Goal: Task Accomplishment & Management: Use online tool/utility

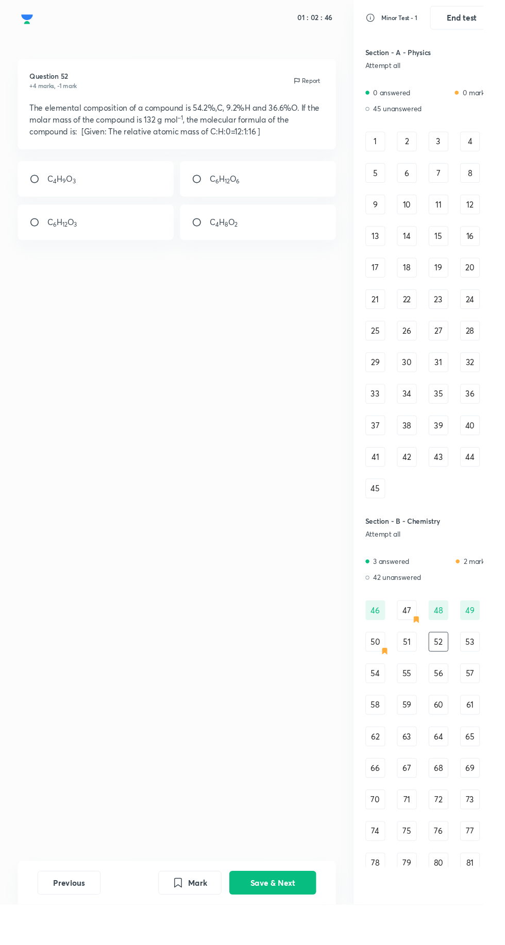
click at [281, 918] on button "Save & Next" at bounding box center [285, 922] width 91 height 25
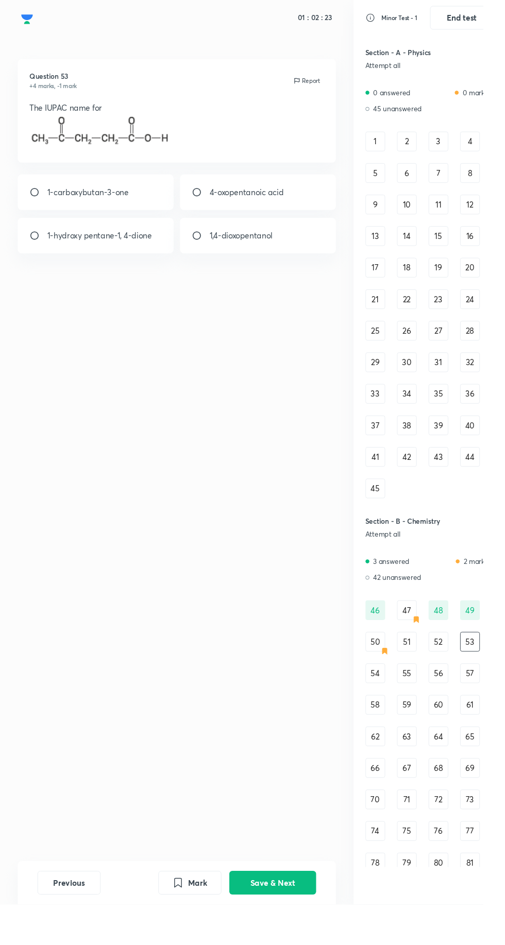
click at [209, 200] on input "radio" at bounding box center [209, 201] width 19 height 10
radio input "true"
click at [295, 918] on button "Save & Next" at bounding box center [285, 922] width 91 height 25
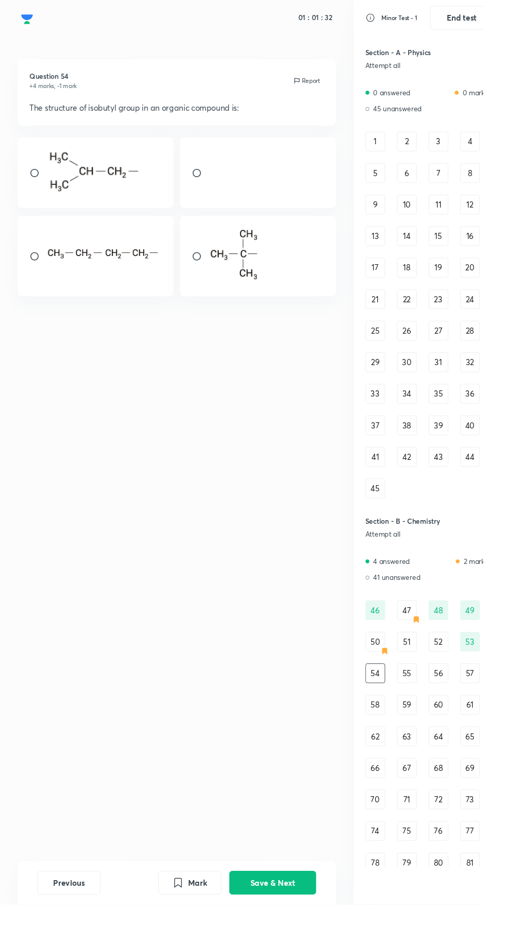
click at [210, 180] on input "radio" at bounding box center [209, 181] width 19 height 10
radio input "true"
click at [275, 918] on button "Save & Next" at bounding box center [285, 922] width 91 height 25
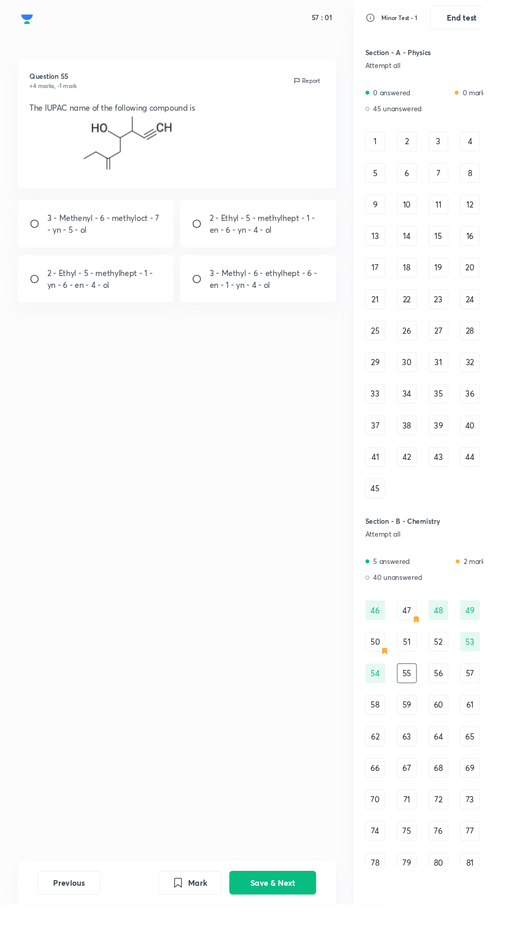
click at [297, 918] on button "Save & Next" at bounding box center [285, 922] width 91 height 25
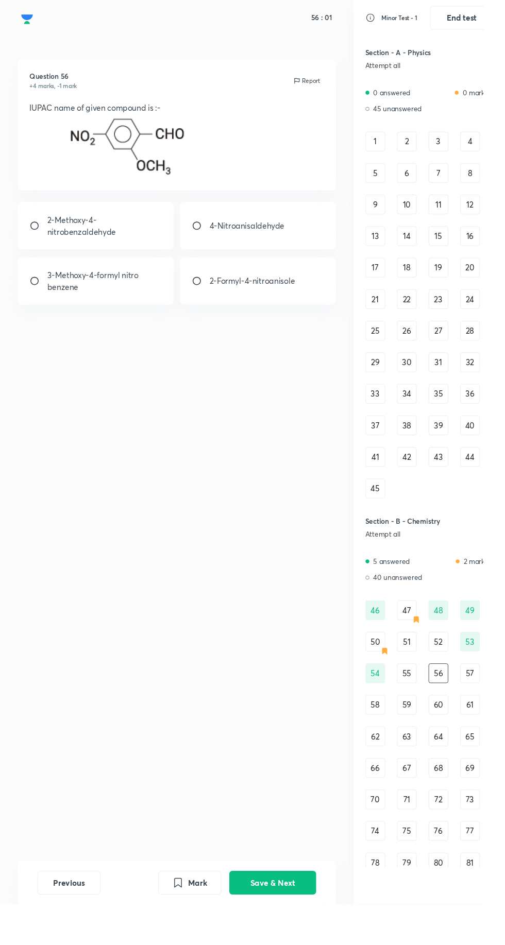
click at [92, 241] on p "2-Methoxy-4-nitrobenzaldehyde" at bounding box center [109, 236] width 120 height 25
radio input "true"
click at [319, 918] on button "Save & Next" at bounding box center [285, 922] width 91 height 25
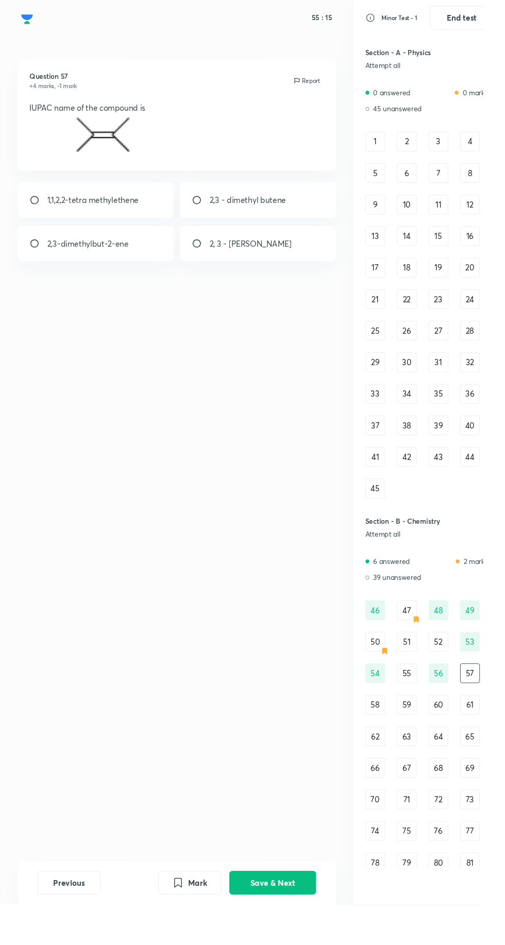
click at [90, 260] on p "2,3-dimethylbut-2-ene" at bounding box center [91, 254] width 85 height 12
radio input "true"
click at [288, 918] on button "Save & Next" at bounding box center [285, 922] width 91 height 25
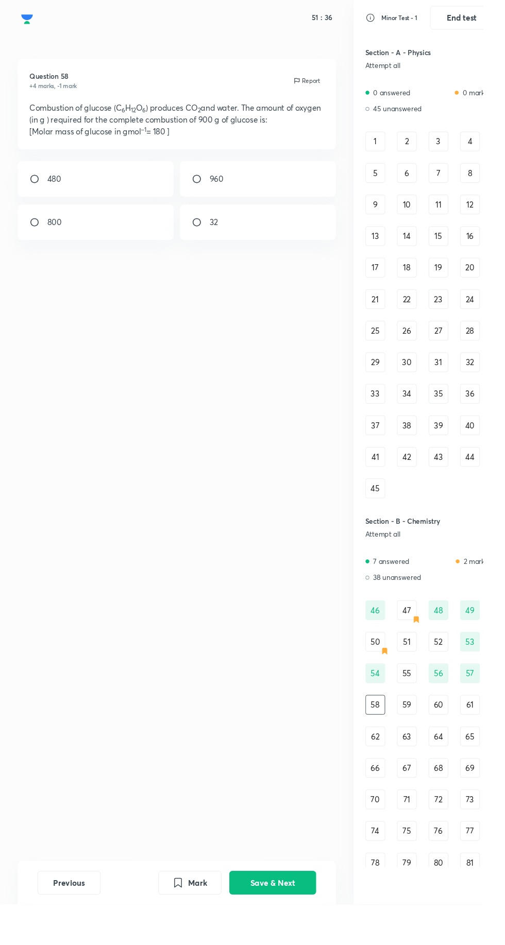
click at [47, 185] on input "radio" at bounding box center [40, 187] width 19 height 10
radio input "true"
click at [209, 183] on input "radio" at bounding box center [209, 187] width 19 height 10
radio input "true"
radio input "false"
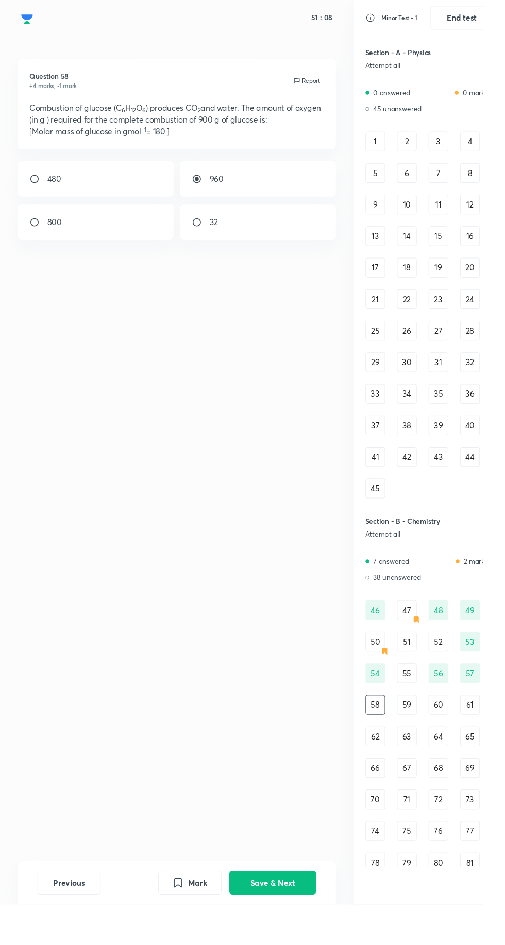
click at [284, 918] on button "Save & Next" at bounding box center [285, 922] width 91 height 25
click at [37, 234] on input "radio" at bounding box center [40, 232] width 19 height 10
radio input "true"
click at [308, 918] on button "Save & Next" at bounding box center [285, 922] width 91 height 25
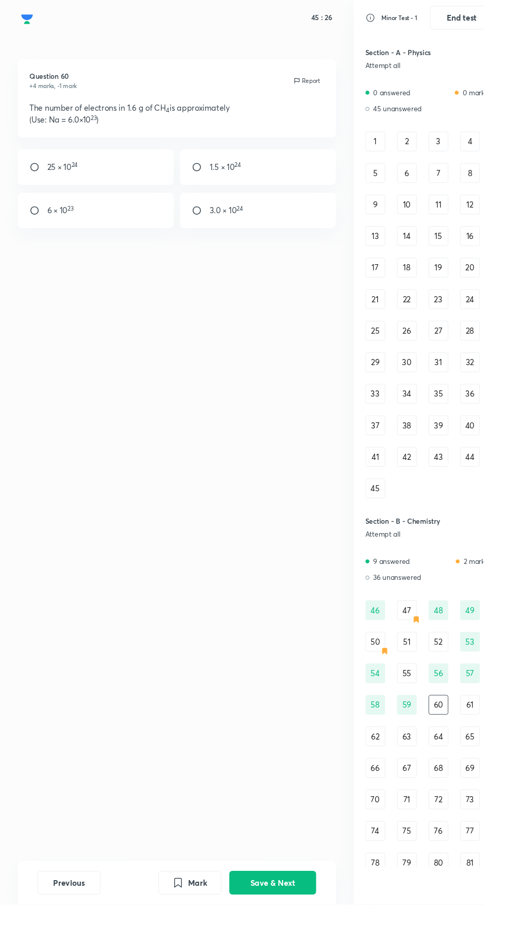
click at [42, 219] on input "radio" at bounding box center [40, 220] width 19 height 10
radio input "true"
click at [298, 935] on button "Save & Next" at bounding box center [285, 922] width 91 height 25
click at [47, 207] on input "radio" at bounding box center [40, 207] width 19 height 10
radio input "true"
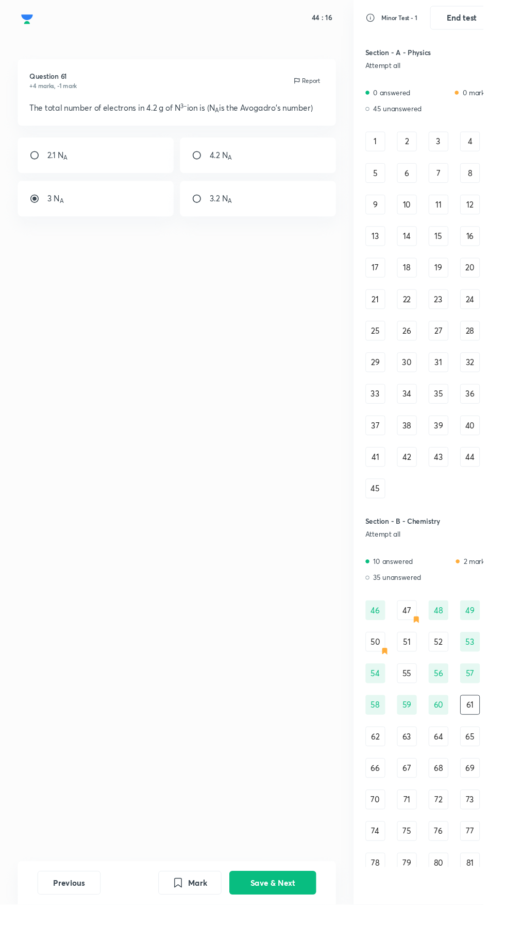
click at [284, 935] on button "Save & Next" at bounding box center [285, 922] width 91 height 25
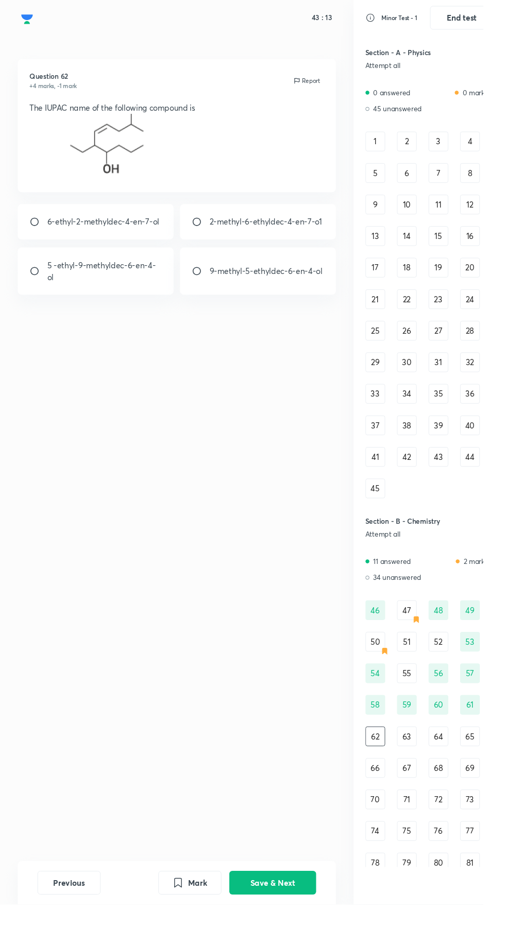
click at [77, 277] on p "5 -ethyl-9-methyldec-6-en-4-ol" at bounding box center [109, 283] width 120 height 25
radio input "true"
click at [280, 935] on button "Save & Next" at bounding box center [285, 922] width 91 height 25
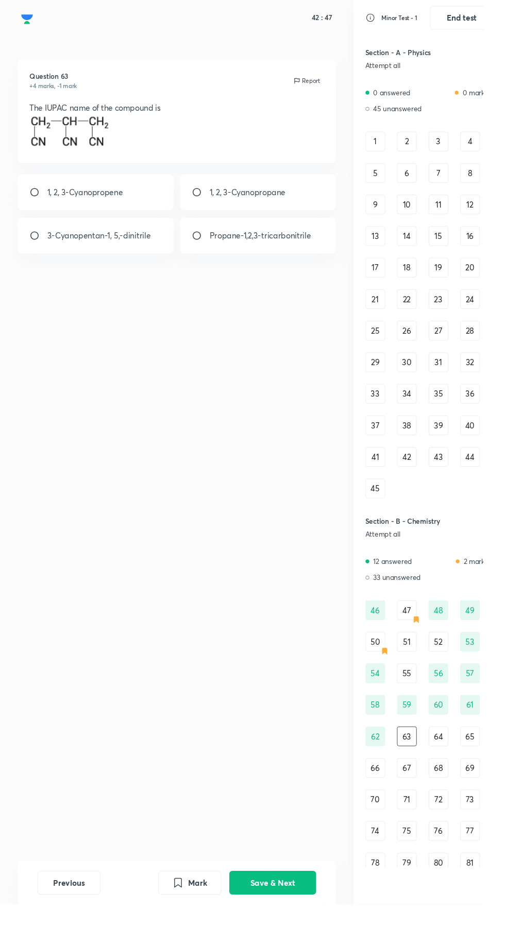
click at [65, 204] on p "1, 2, 3-Cyanopropene" at bounding box center [88, 201] width 79 height 12
radio input "true"
click at [299, 935] on div "Mark Save & Next" at bounding box center [247, 922] width 165 height 25
click at [293, 935] on button "Save & Next" at bounding box center [285, 922] width 91 height 25
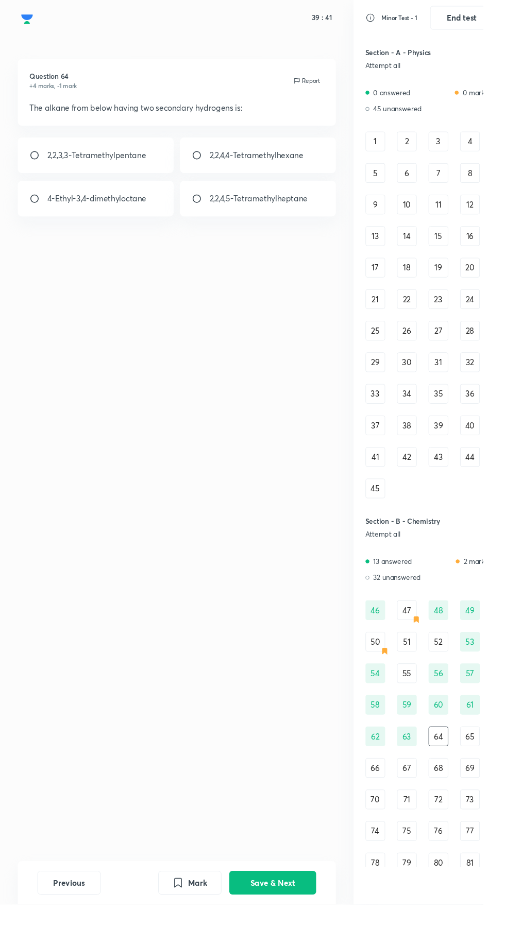
click at [214, 162] on input "radio" at bounding box center [209, 162] width 19 height 10
radio input "true"
click at [282, 935] on button "Save & Next" at bounding box center [285, 922] width 91 height 25
click at [216, 208] on input "radio" at bounding box center [209, 207] width 19 height 10
radio input "true"
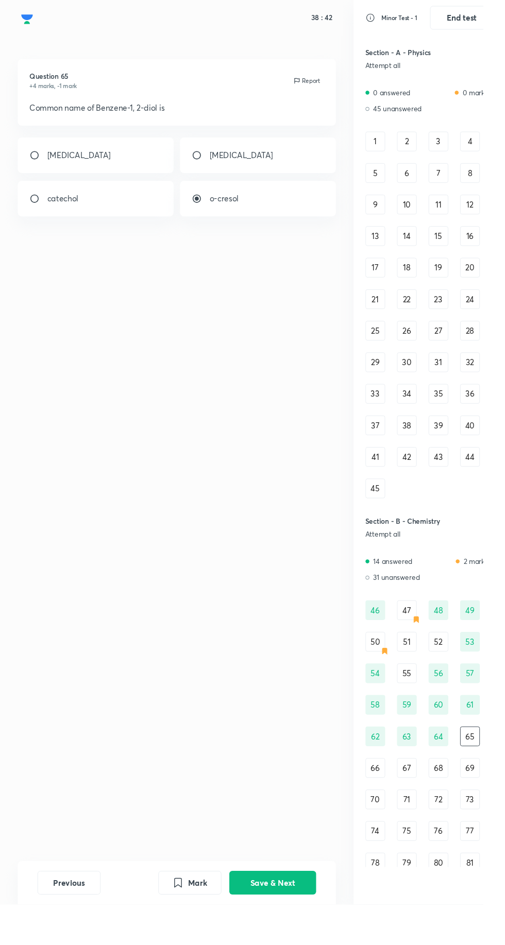
click at [296, 935] on button "Save & Next" at bounding box center [285, 922] width 91 height 25
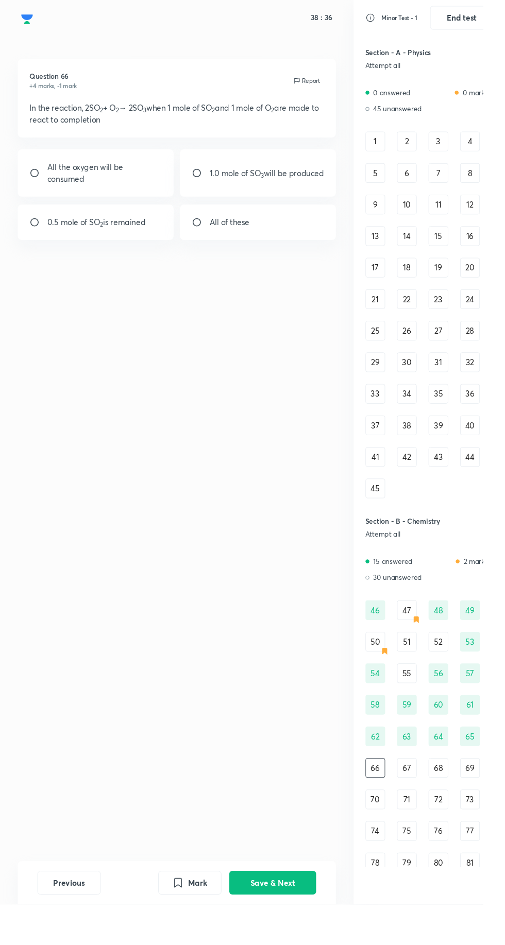
click at [504, 945] on html "38 : 36 Question 66 +4 marks, -1 mark Report In the reaction, 2SO 2 + O 2 → 2SO…" at bounding box center [252, 472] width 505 height 945
click at [206, 176] on input "radio" at bounding box center [209, 181] width 19 height 10
radio input "true"
click at [280, 935] on button "Save & Next" at bounding box center [285, 922] width 91 height 25
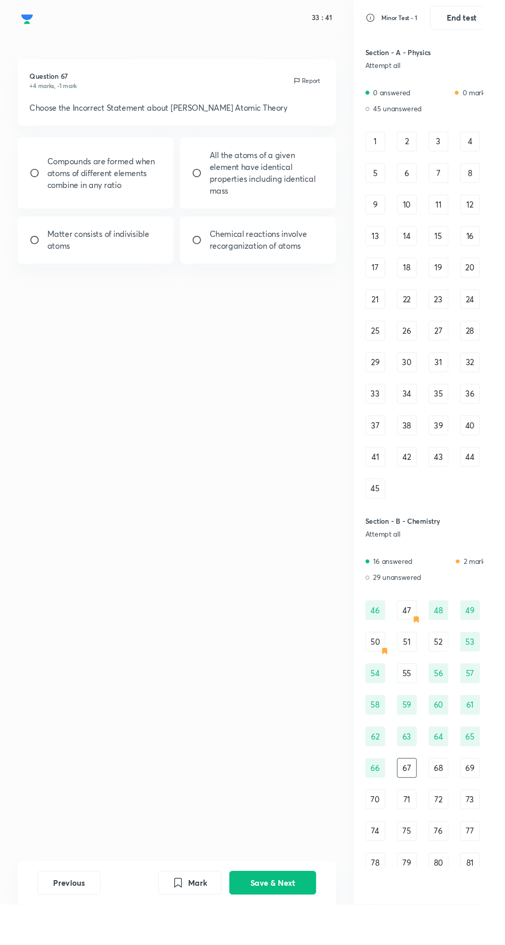
click at [44, 180] on input "radio" at bounding box center [40, 181] width 19 height 10
radio input "true"
click at [286, 935] on button "Save & Next" at bounding box center [285, 922] width 91 height 25
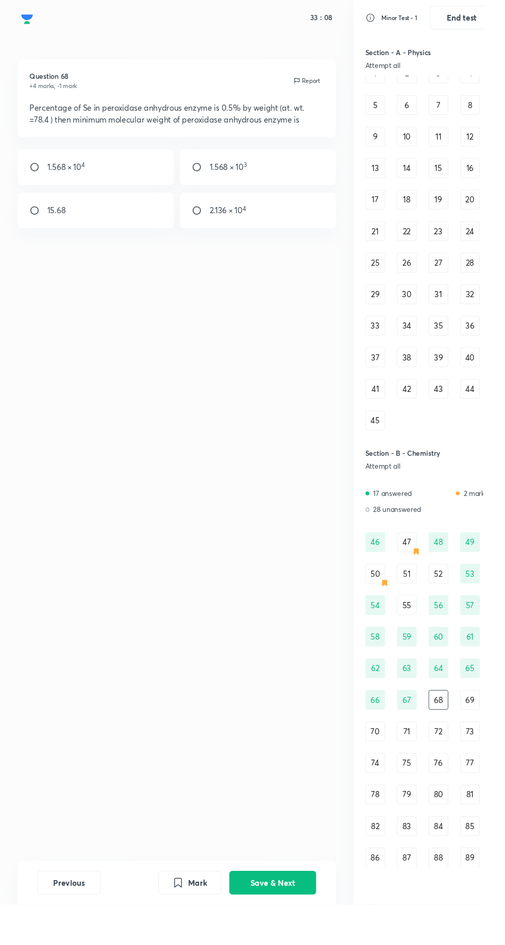
scroll to position [70, 0]
click at [279, 935] on button "Save & Next" at bounding box center [285, 922] width 91 height 25
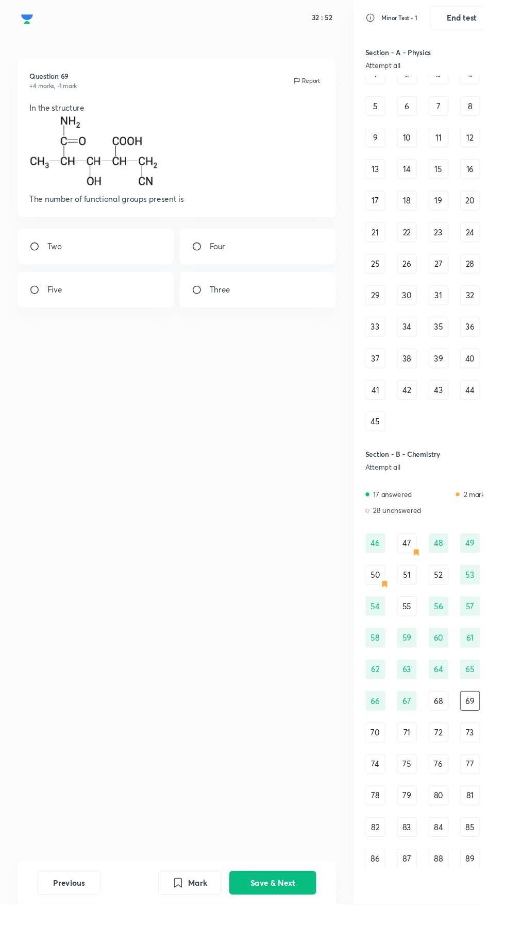
click at [77, 935] on button "Previous" at bounding box center [72, 922] width 66 height 25
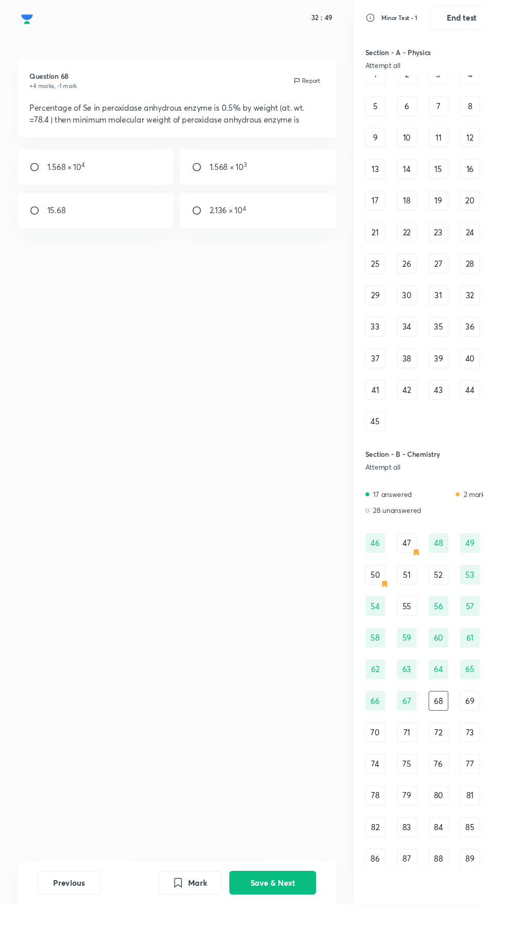
click at [282, 935] on button "Save & Next" at bounding box center [285, 922] width 91 height 25
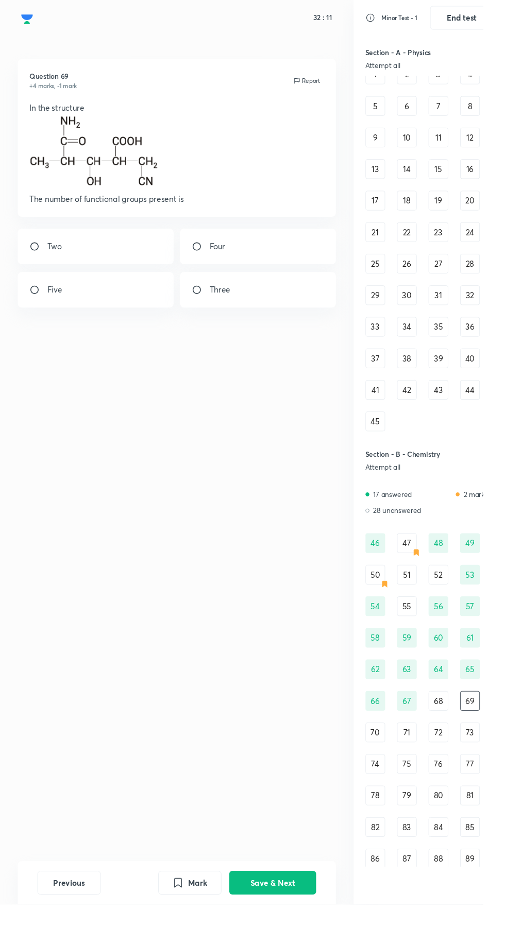
click at [44, 304] on input "radio" at bounding box center [40, 303] width 19 height 10
radio input "true"
click at [293, 935] on button "Save & Next" at bounding box center [285, 922] width 91 height 25
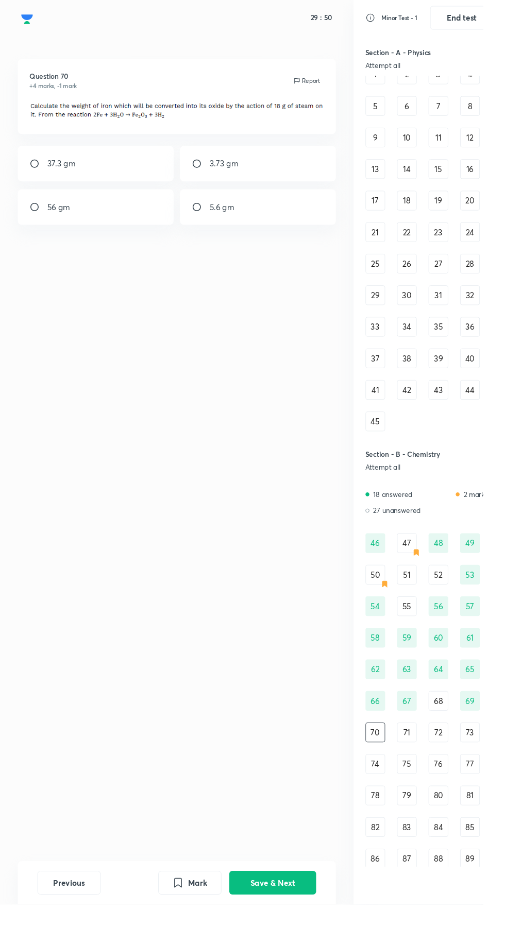
click at [214, 168] on input "radio" at bounding box center [209, 171] width 19 height 10
radio input "true"
click at [81, 161] on div "37.3 gm" at bounding box center [100, 170] width 163 height 37
radio input "true"
radio input "false"
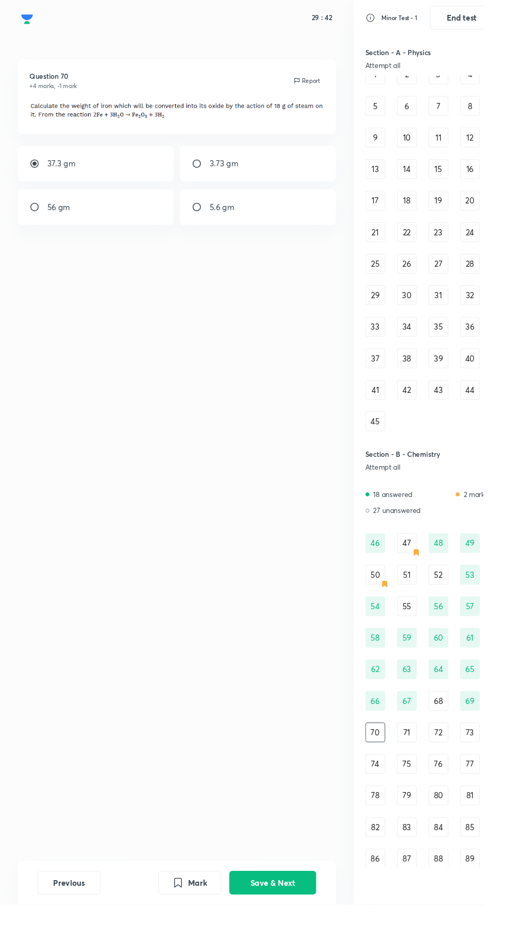
click at [288, 935] on button "Save & Next" at bounding box center [285, 922] width 91 height 25
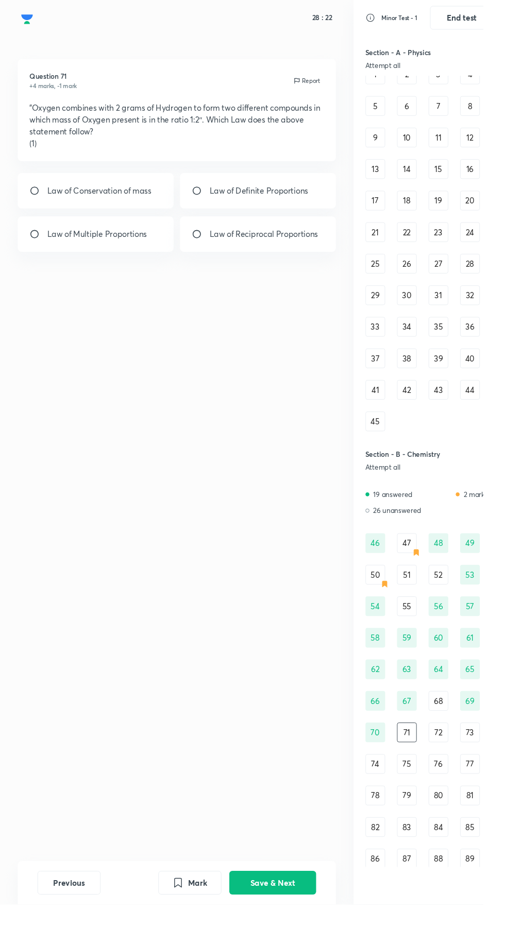
click at [43, 245] on input "radio" at bounding box center [40, 245] width 19 height 10
radio input "true"
click at [307, 935] on button "Save & Next" at bounding box center [285, 922] width 91 height 25
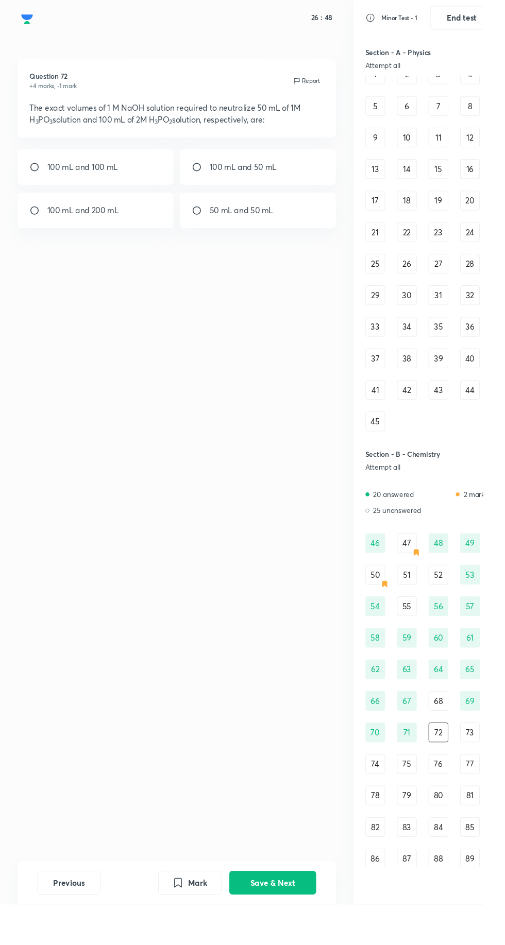
click at [311, 935] on button "Save & Next" at bounding box center [285, 922] width 91 height 25
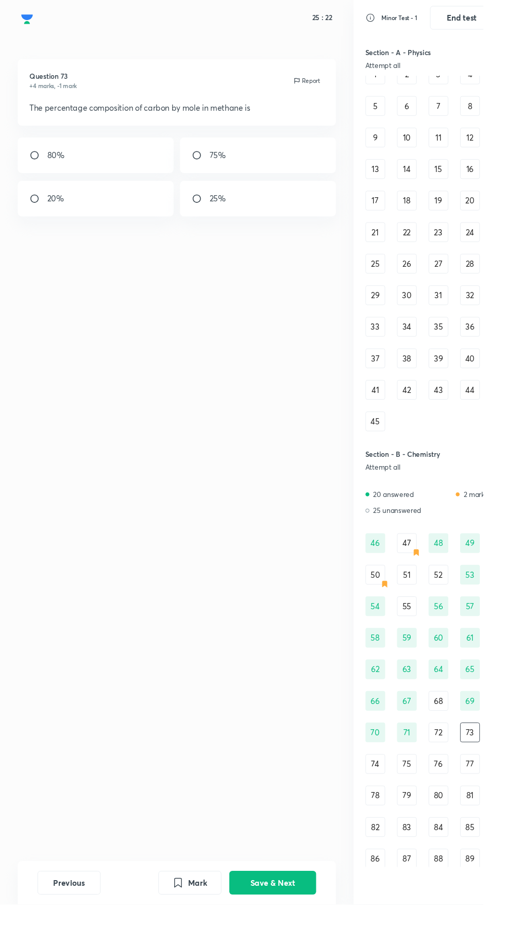
click at [251, 171] on div "75%" at bounding box center [269, 162] width 163 height 37
radio input "true"
click at [301, 935] on button "Save & Next" at bounding box center [285, 922] width 91 height 25
click at [209, 224] on input "radio" at bounding box center [209, 220] width 19 height 10
radio input "true"
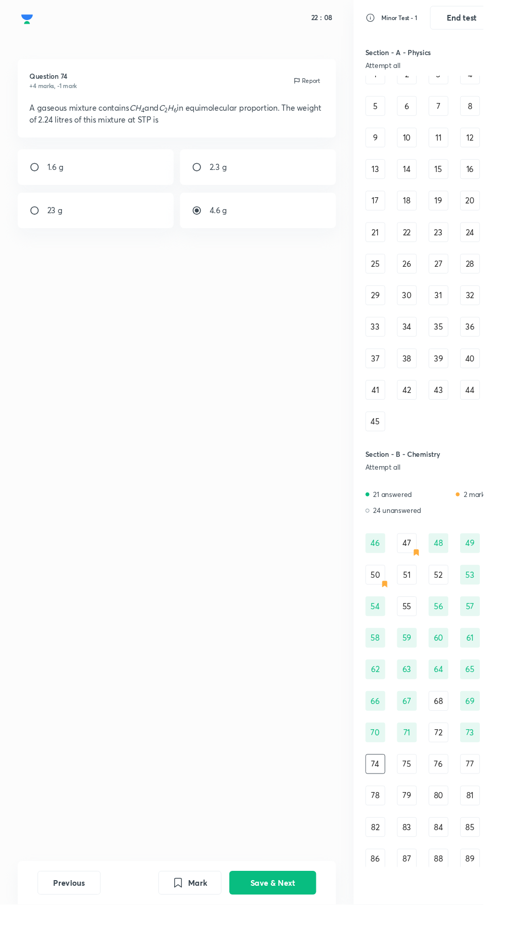
click at [324, 935] on button "Save & Next" at bounding box center [285, 922] width 91 height 25
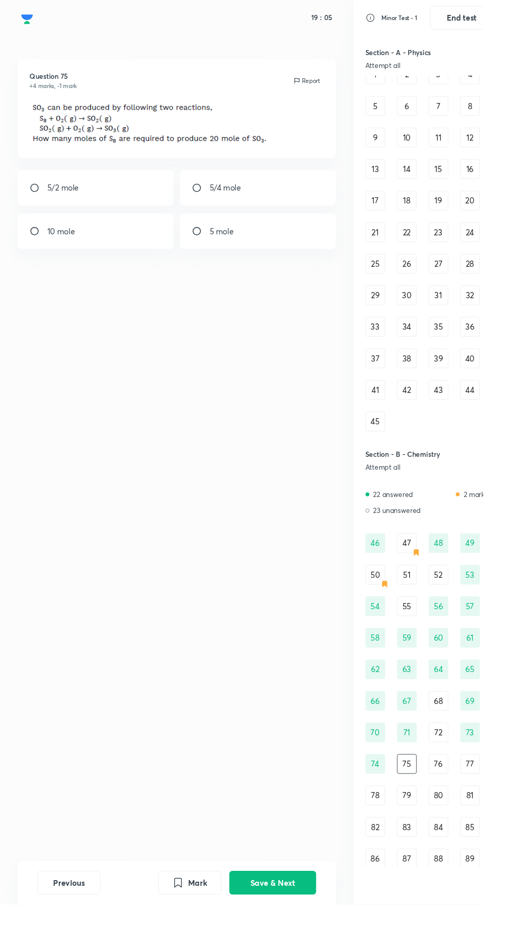
click at [87, 184] on div "5/2 mole" at bounding box center [100, 196] width 163 height 37
radio input "true"
click at [311, 935] on button "Save & Next" at bounding box center [285, 922] width 91 height 25
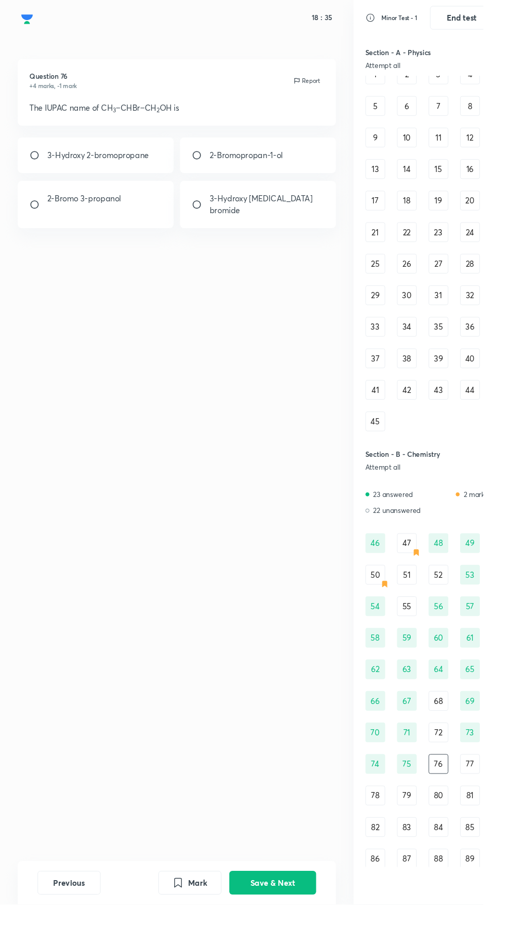
click at [252, 144] on div "2-Bromopropan-1-ol" at bounding box center [269, 162] width 163 height 37
radio input "true"
click at [295, 935] on button "Save & Next" at bounding box center [285, 922] width 91 height 25
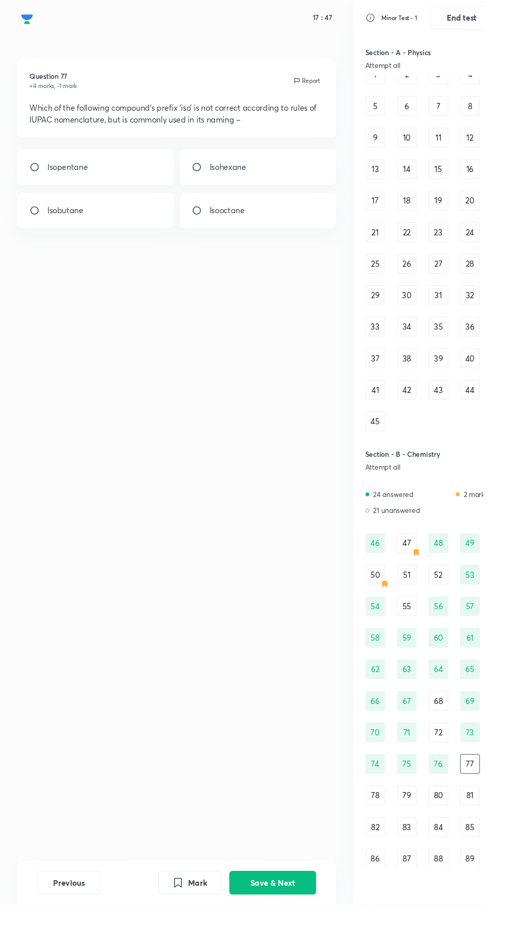
click at [37, 219] on input "radio" at bounding box center [40, 220] width 19 height 10
radio input "true"
click at [292, 935] on button "Save & Next" at bounding box center [285, 922] width 91 height 25
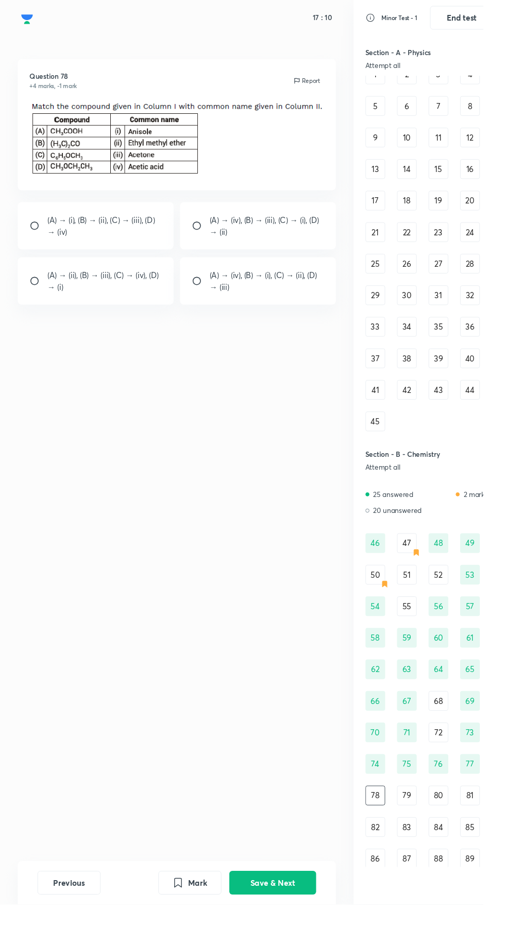
click at [217, 235] on input "radio" at bounding box center [209, 236] width 19 height 10
radio input "true"
click at [305, 935] on button "Save & Next" at bounding box center [285, 922] width 91 height 25
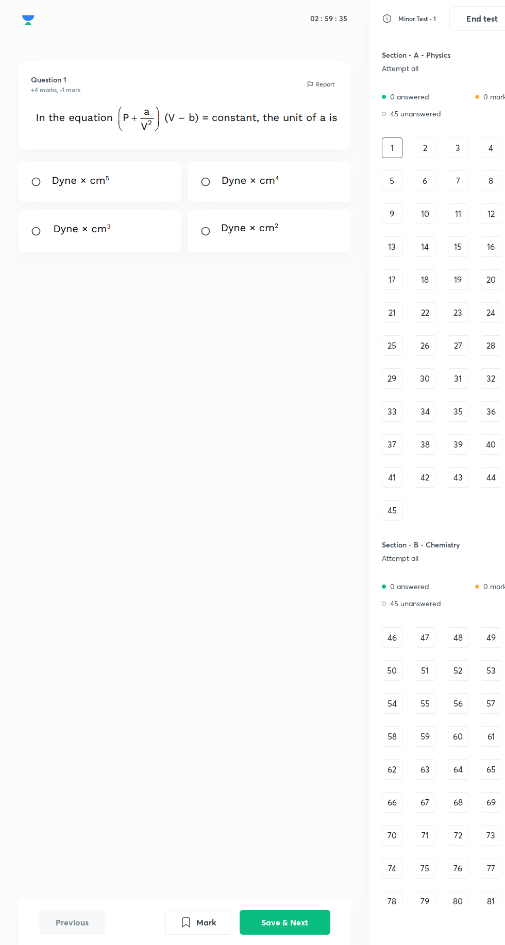
click at [426, 378] on div "30" at bounding box center [425, 378] width 21 height 21
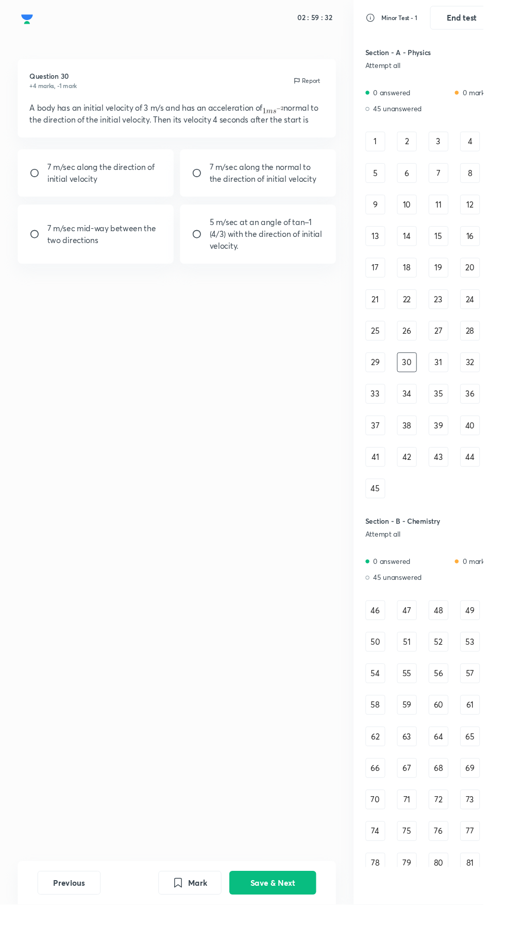
click at [268, 174] on p "7 m/sec along the normal to the direction of initial velocity" at bounding box center [279, 180] width 120 height 25
radio input "true"
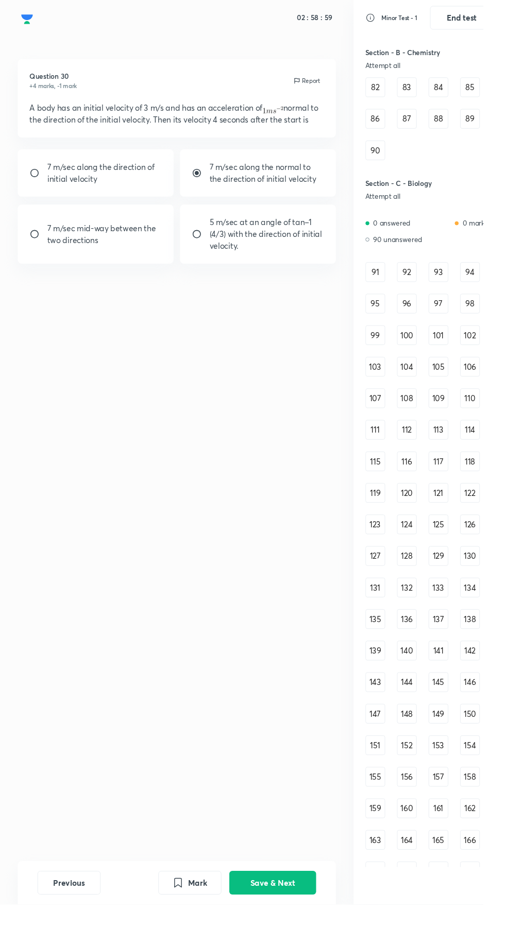
scroll to position [908, 0]
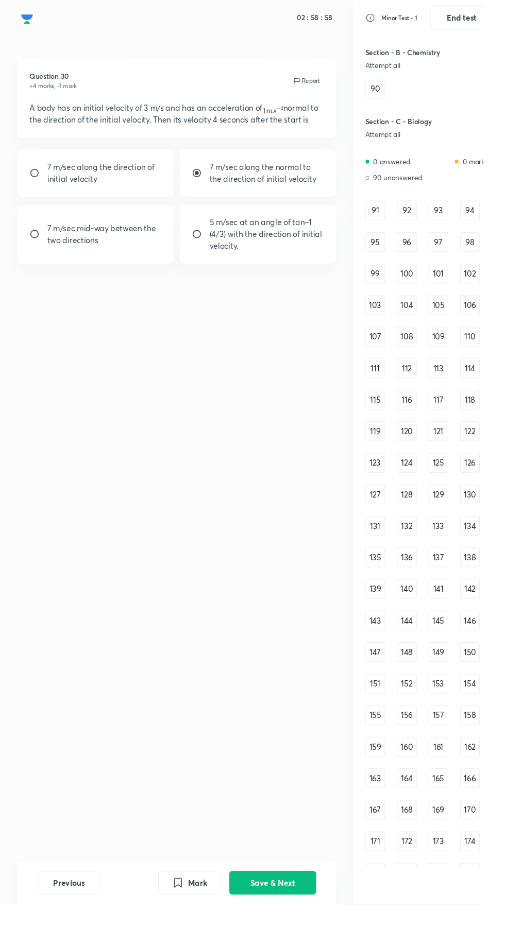
click at [425, 686] on div "148" at bounding box center [425, 681] width 21 height 21
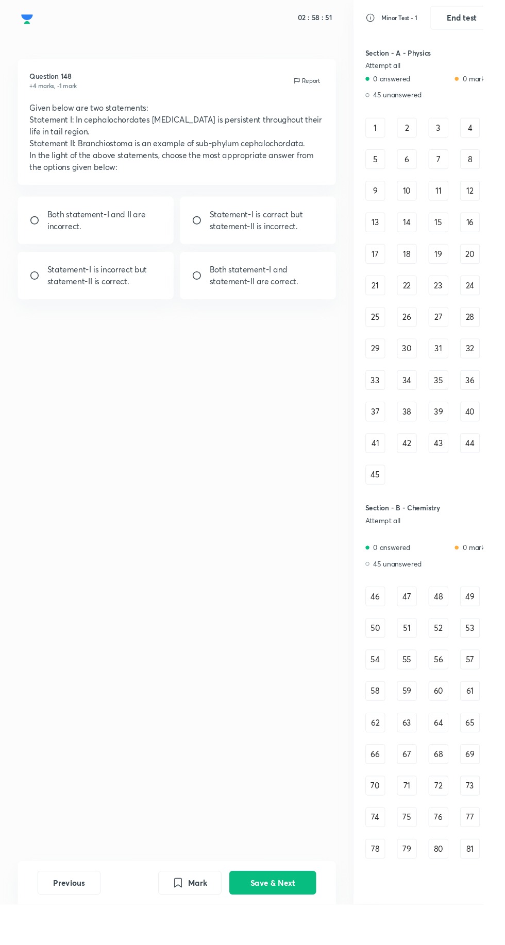
scroll to position [0, 0]
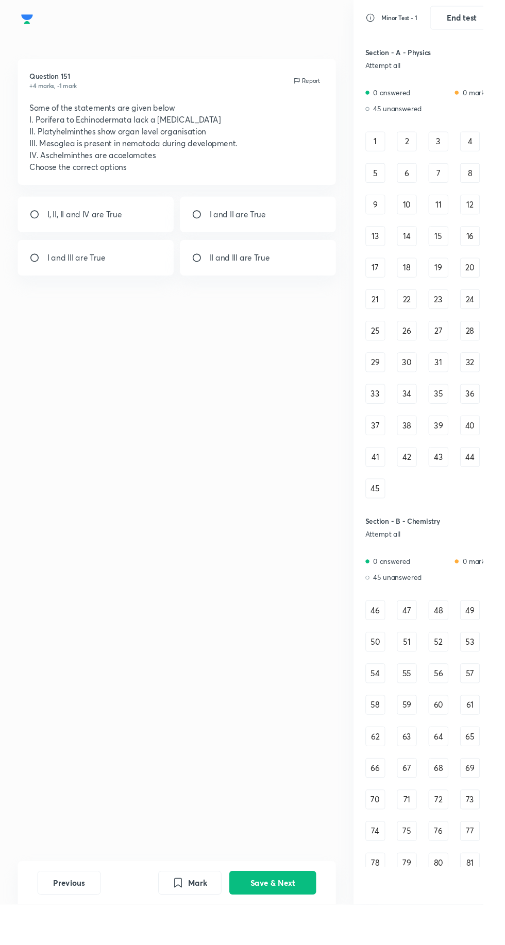
scroll to position [654, 0]
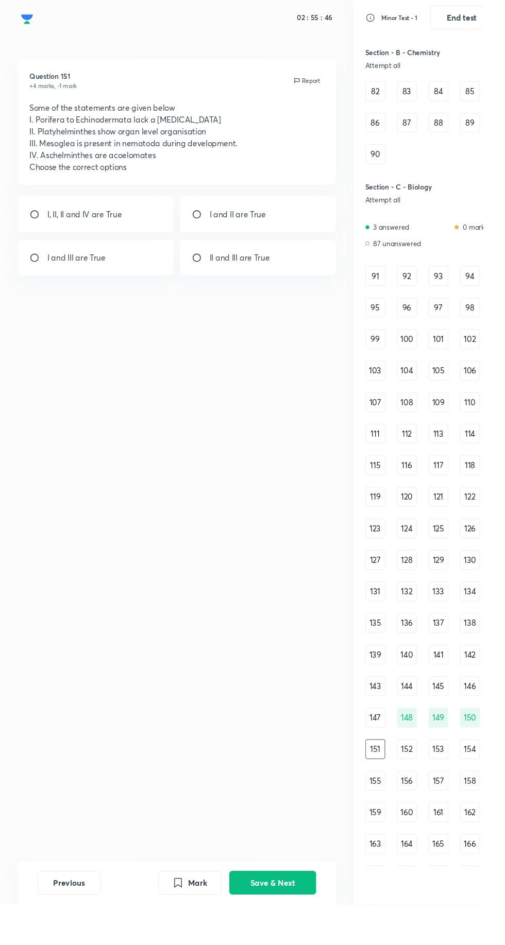
scroll to position [908, 0]
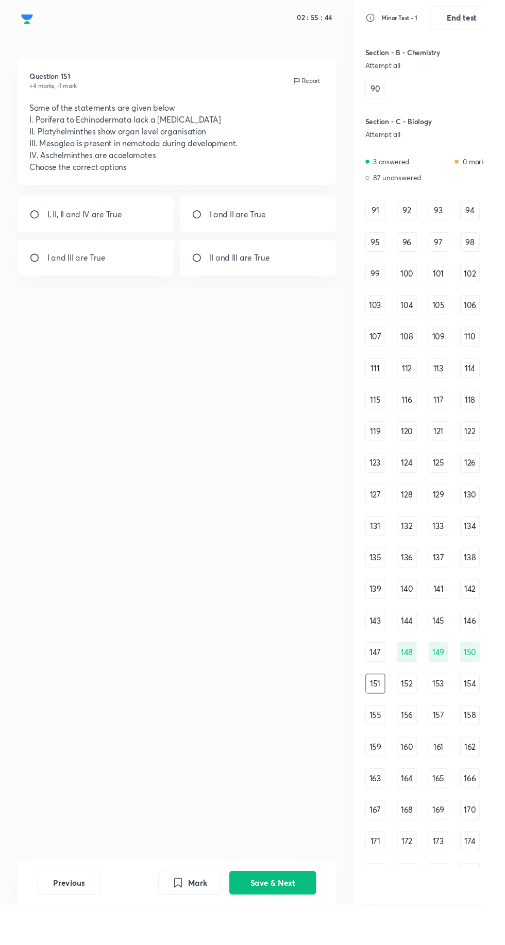
click at [457, 650] on div "145" at bounding box center [458, 648] width 21 height 21
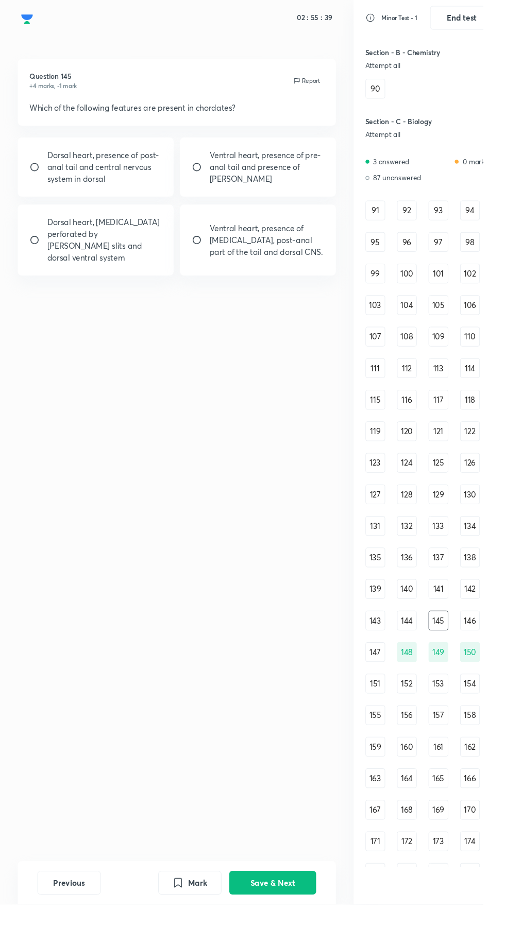
click at [477, 13] on button "End test" at bounding box center [482, 18] width 66 height 25
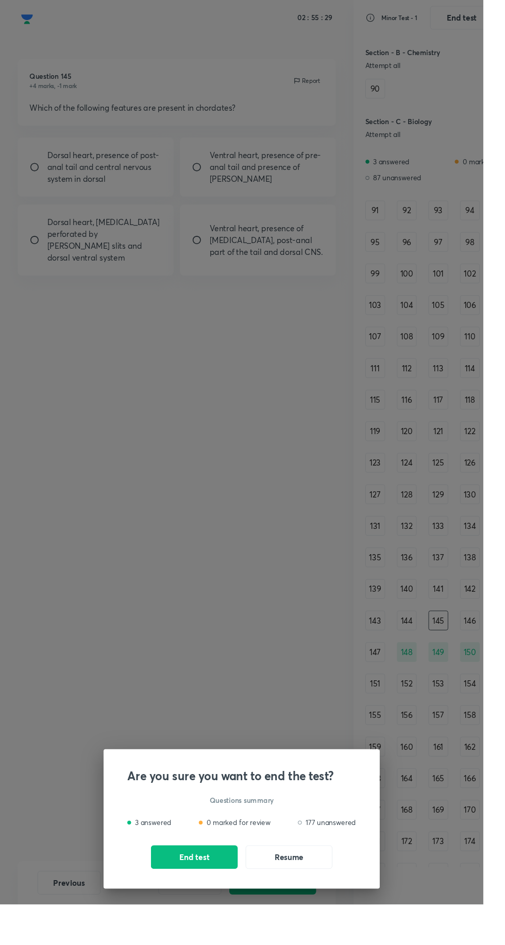
click at [210, 908] on button "End test" at bounding box center [203, 896] width 91 height 25
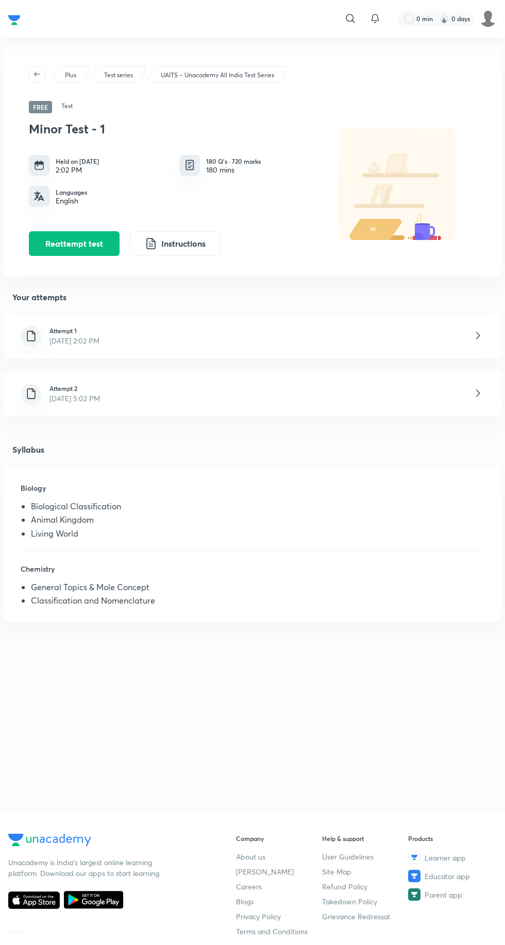
click at [125, 325] on div "Attempt 1 [DATE] 2:02 PM" at bounding box center [252, 336] width 497 height 45
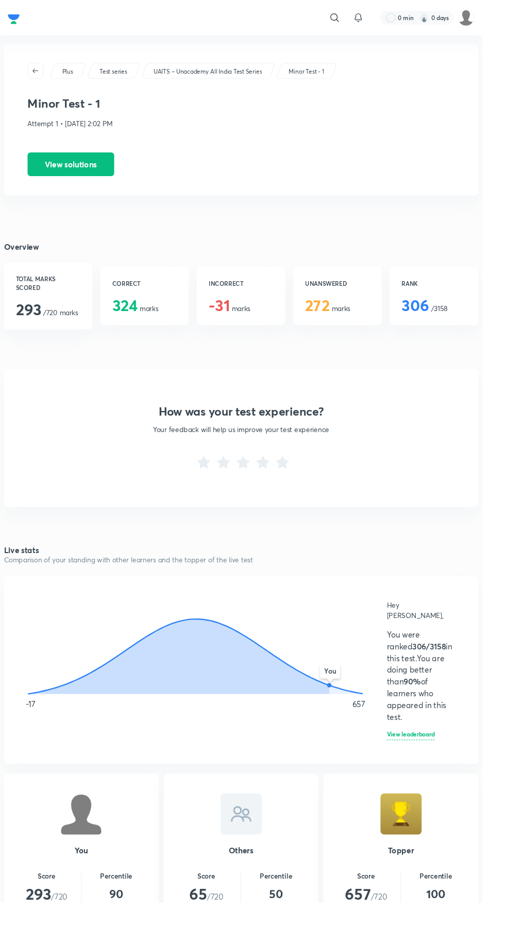
click at [213, 484] on icon at bounding box center [213, 484] width 13 height 13
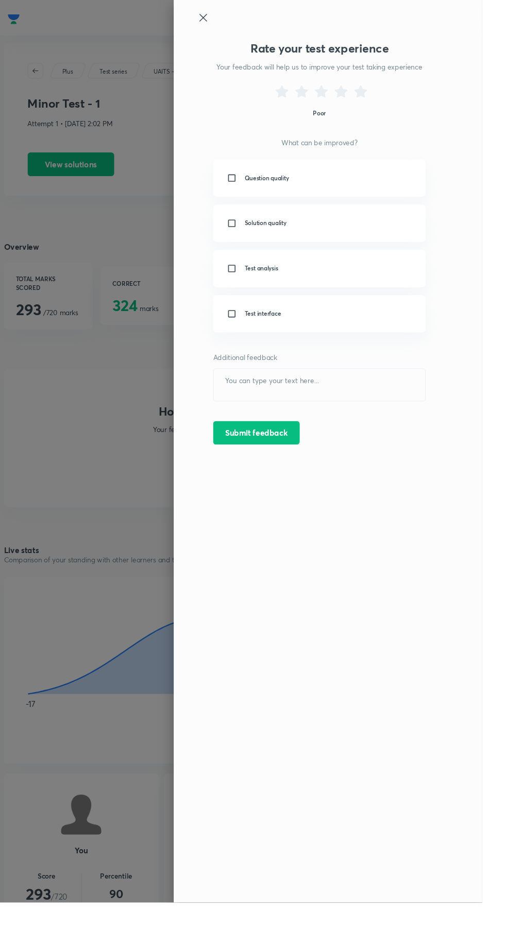
click at [180, 510] on div at bounding box center [252, 472] width 505 height 945
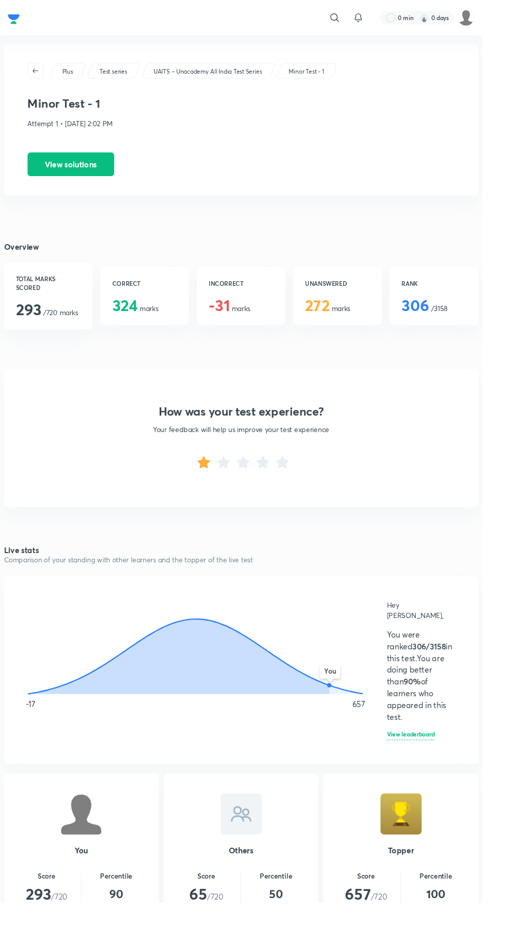
click at [231, 484] on icon at bounding box center [233, 484] width 13 height 13
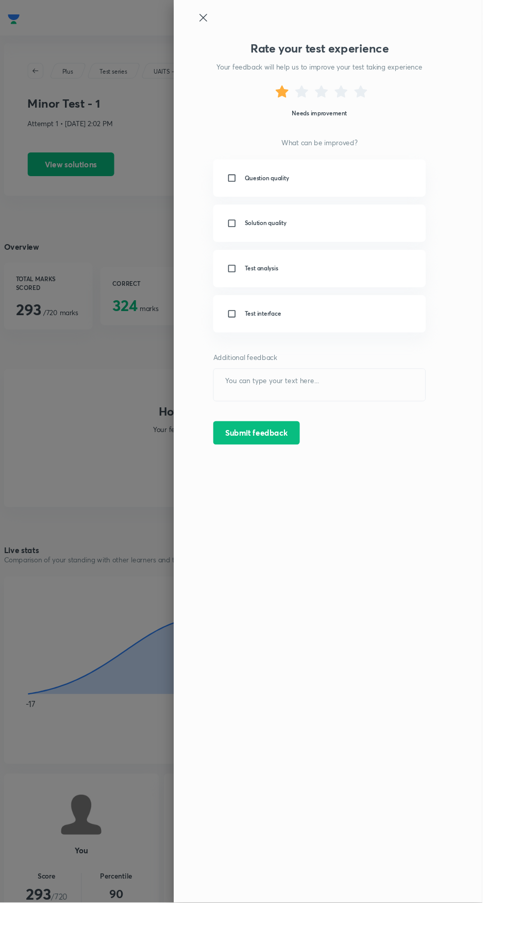
click at [160, 537] on div at bounding box center [252, 472] width 505 height 945
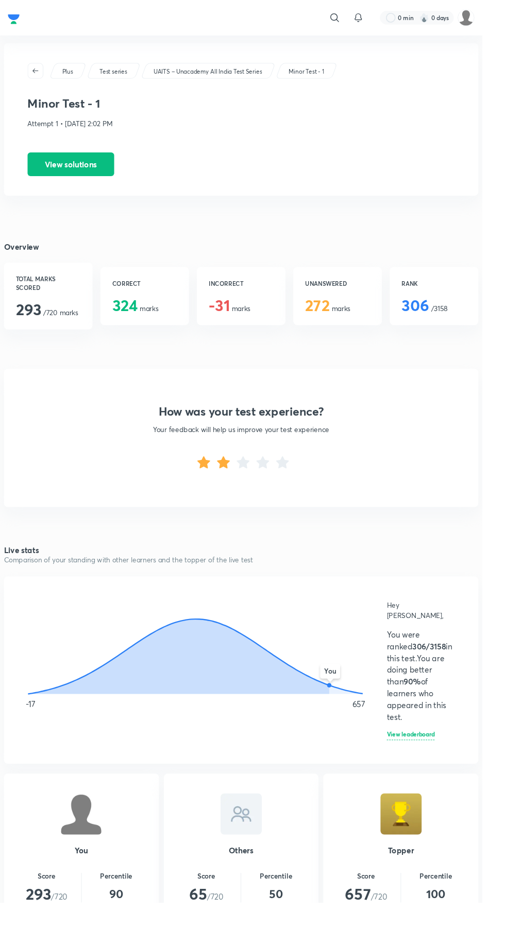
click at [254, 485] on icon at bounding box center [254, 484] width 13 height 13
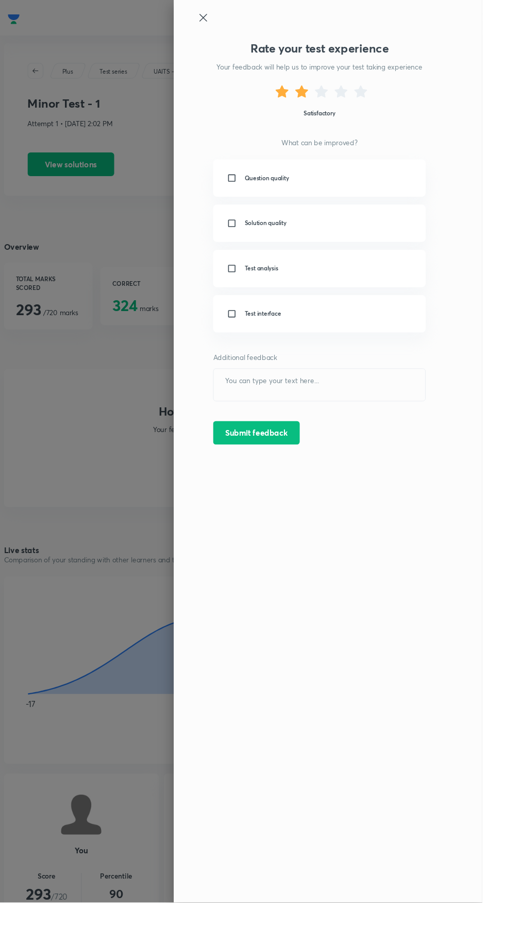
click at [173, 518] on div at bounding box center [252, 472] width 505 height 945
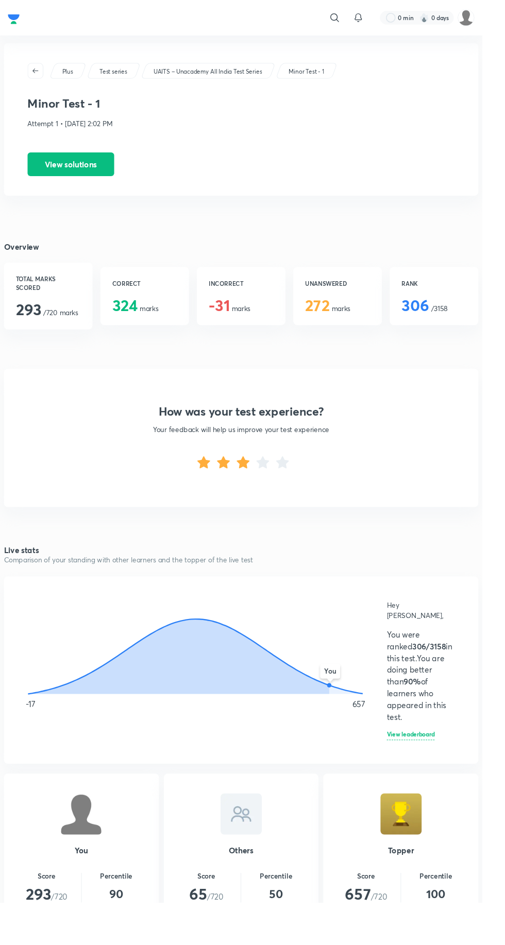
click at [252, 487] on icon at bounding box center [254, 484] width 13 height 13
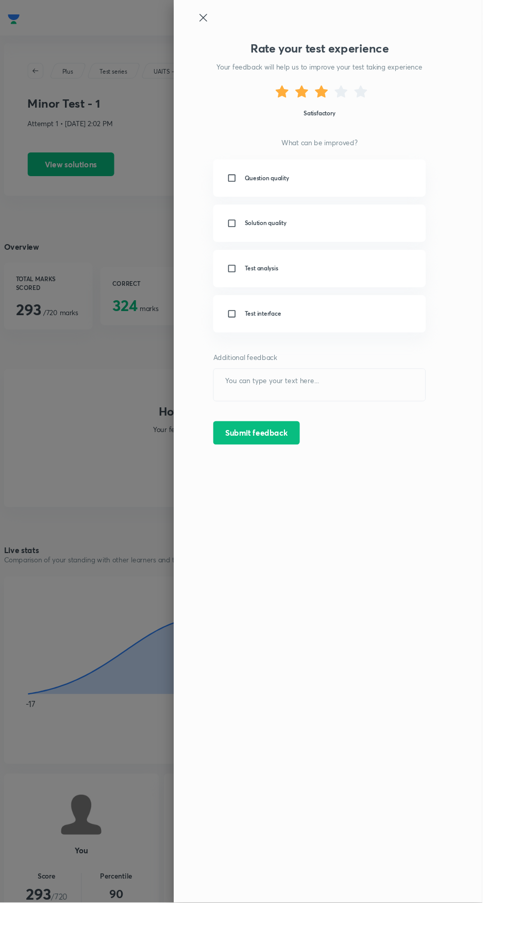
click at [176, 530] on div at bounding box center [252, 472] width 505 height 945
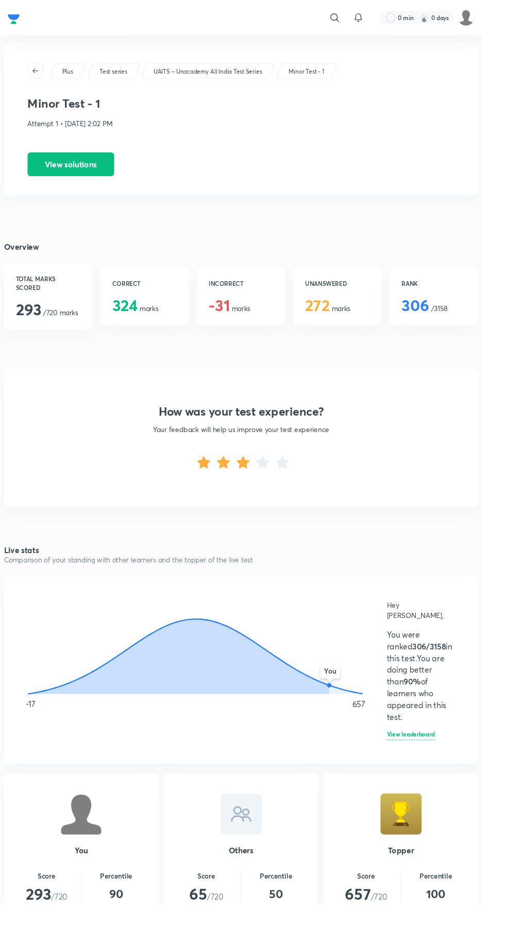
click at [254, 484] on icon at bounding box center [254, 484] width 13 height 13
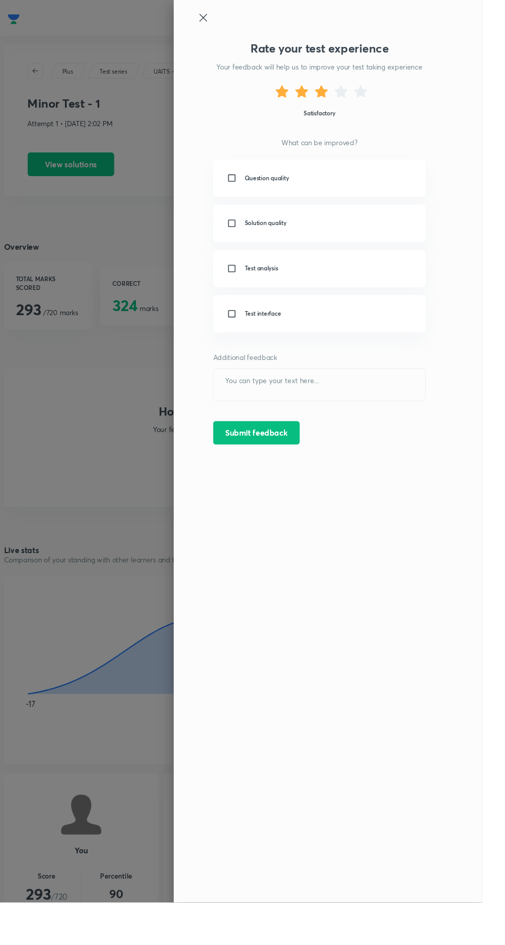
click at [181, 534] on div at bounding box center [252, 472] width 505 height 945
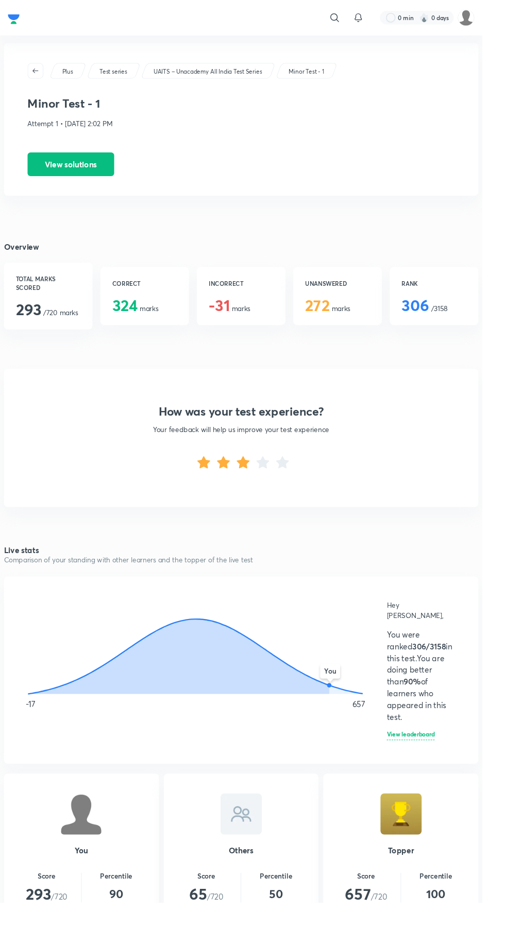
click at [234, 484] on icon at bounding box center [233, 484] width 13 height 13
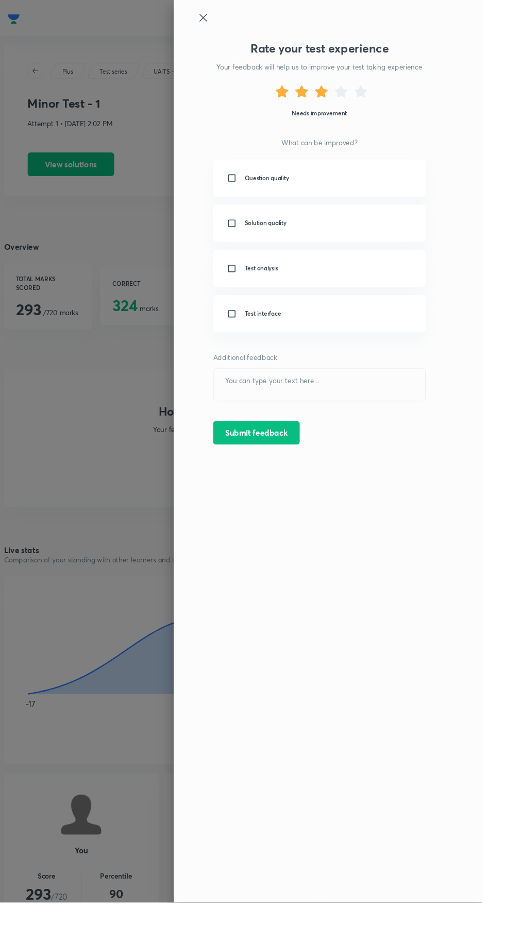
click at [180, 522] on div at bounding box center [252, 472] width 505 height 945
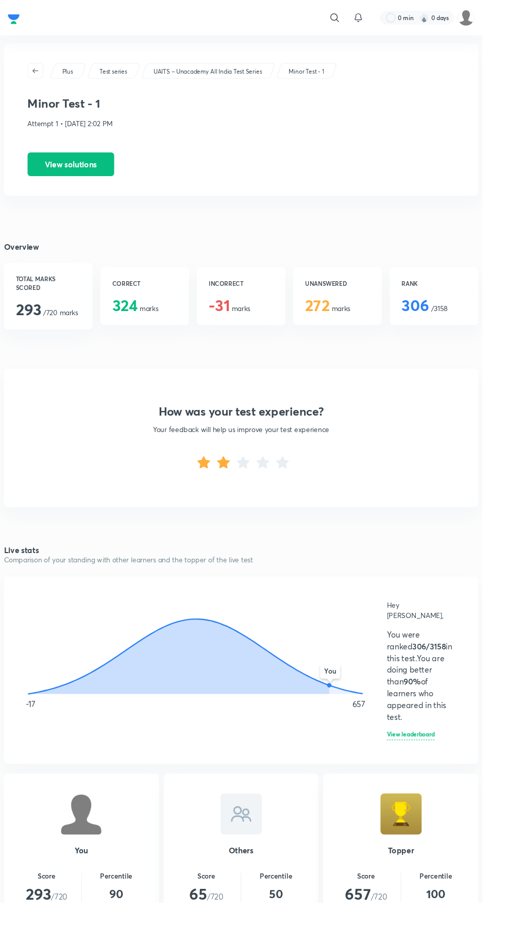
click at [174, 528] on div "How was your test experience? Your feedback will help us improve your test expe…" at bounding box center [252, 458] width 497 height 145
click at [234, 485] on icon at bounding box center [233, 484] width 13 height 13
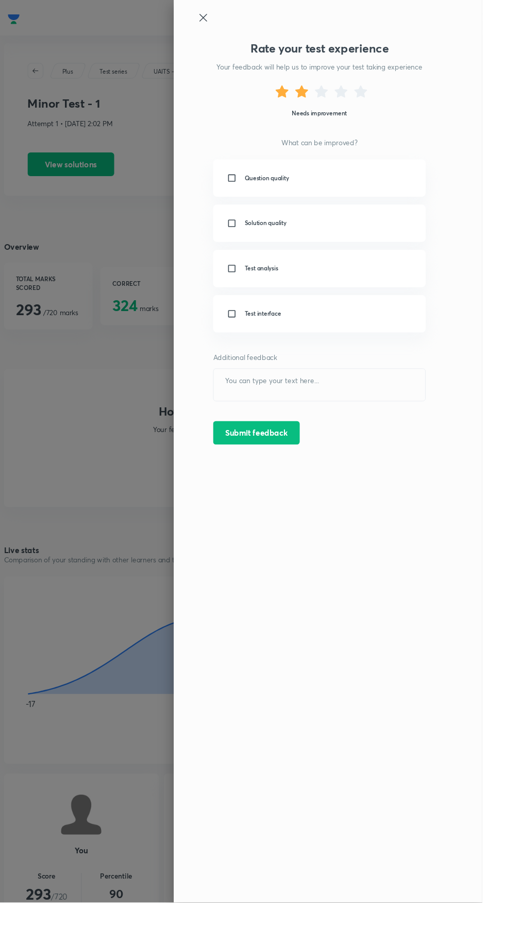
click at [352, 402] on textarea at bounding box center [335, 402] width 222 height 33
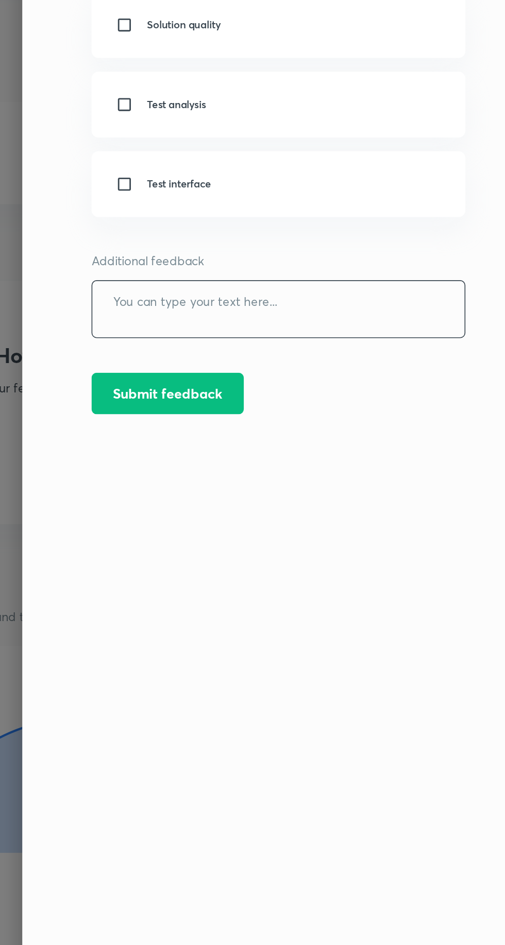
click at [310, 446] on button "Submit feedback" at bounding box center [268, 453] width 91 height 25
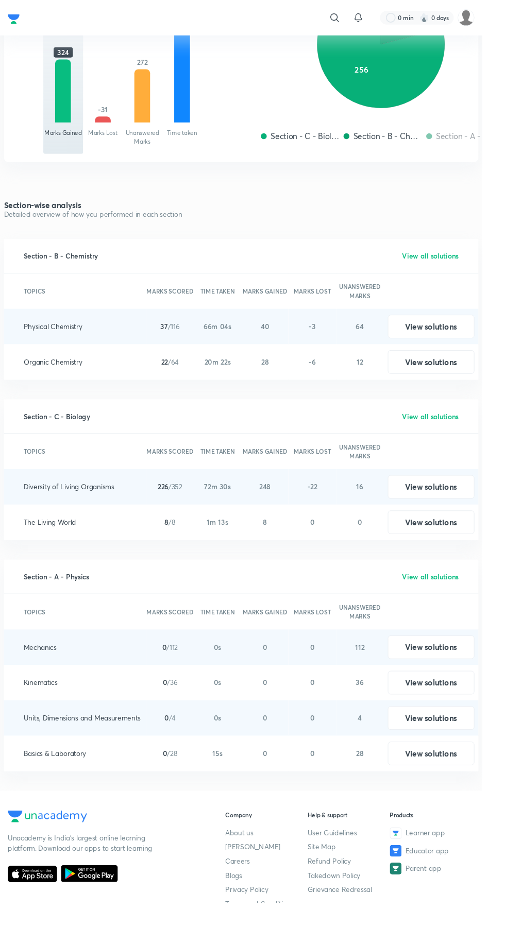
scroll to position [1111, 0]
